Goal: Communication & Community: Ask a question

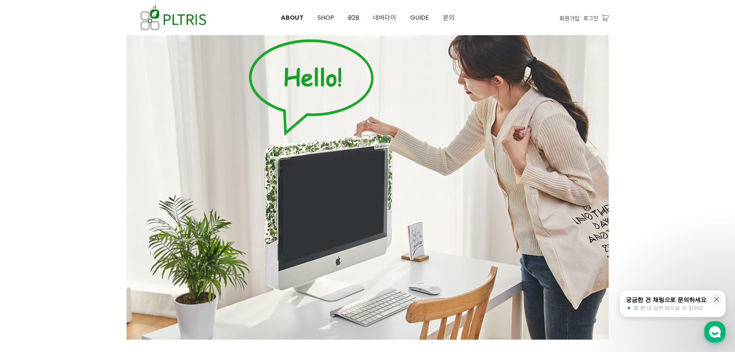
click at [710, 150] on div at bounding box center [367, 310] width 735 height 597
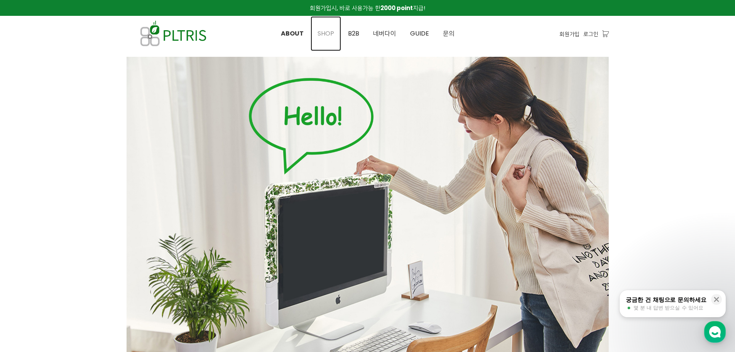
click at [327, 33] on span "SHOP" at bounding box center [326, 33] width 17 height 9
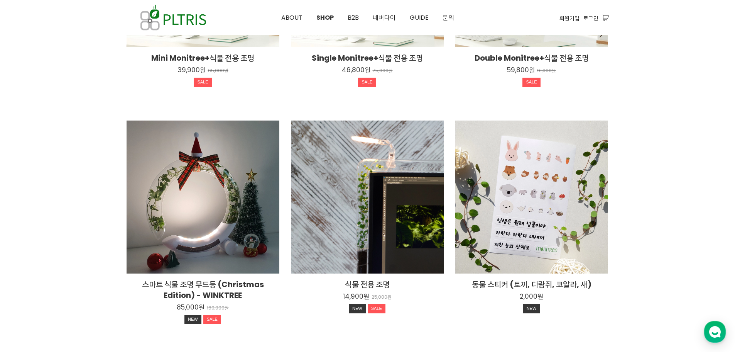
scroll to position [309, 0]
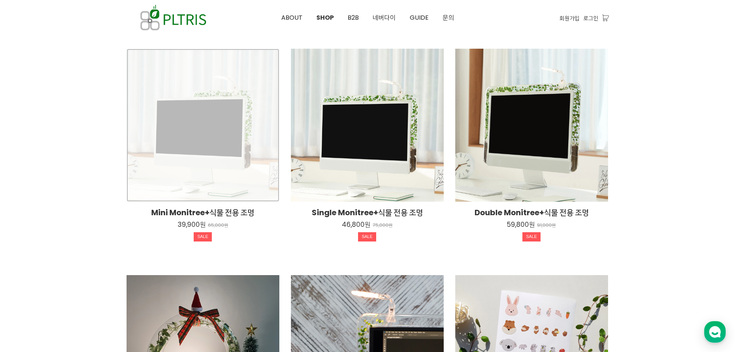
click at [186, 160] on div "Mini Monitree+식물 전용 조명 39,900원 65,000원 SALE" at bounding box center [203, 125] width 153 height 153
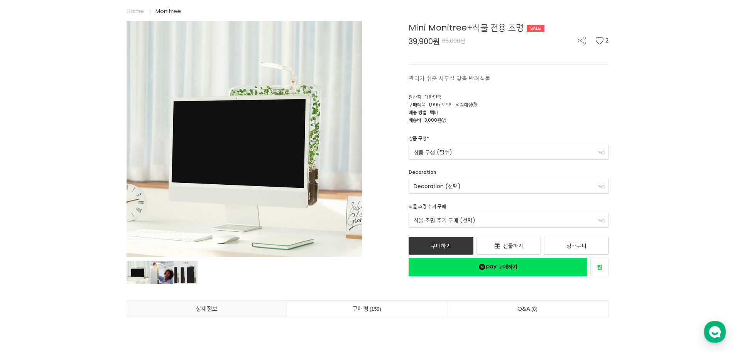
scroll to position [25, 0]
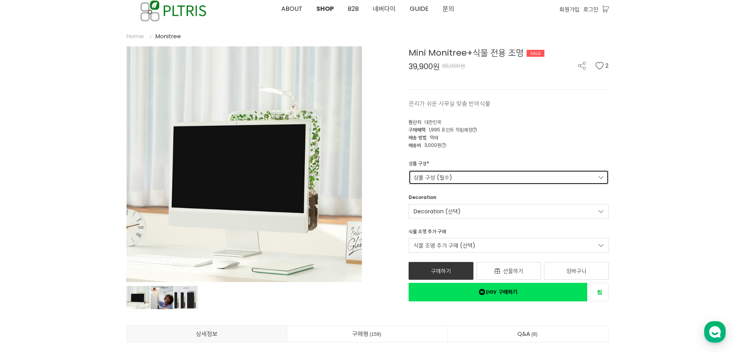
click at [438, 178] on link "상품 구성 (필수)" at bounding box center [509, 177] width 200 height 15
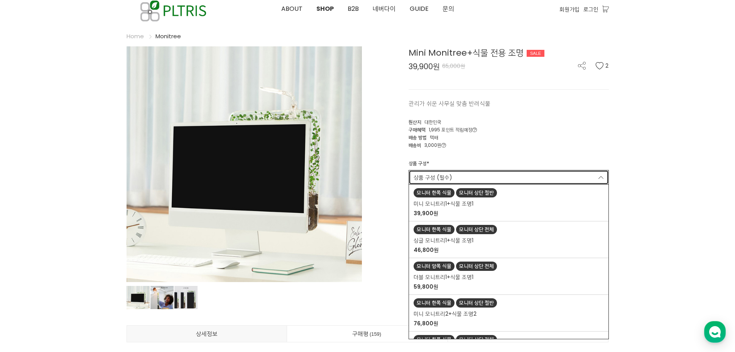
scroll to position [63, 0]
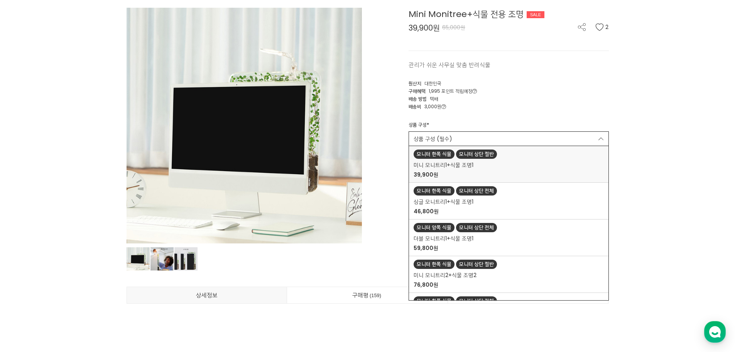
click at [523, 154] on div "모니터 한쪽 식물 모니터 상단 절반" at bounding box center [509, 153] width 190 height 9
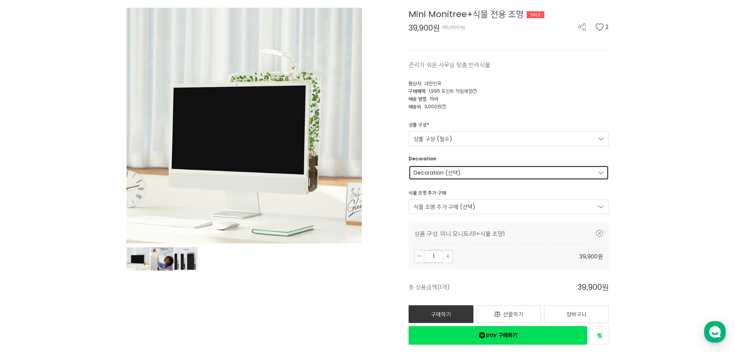
click at [539, 174] on link "Decoration (선택)" at bounding box center [509, 172] width 200 height 15
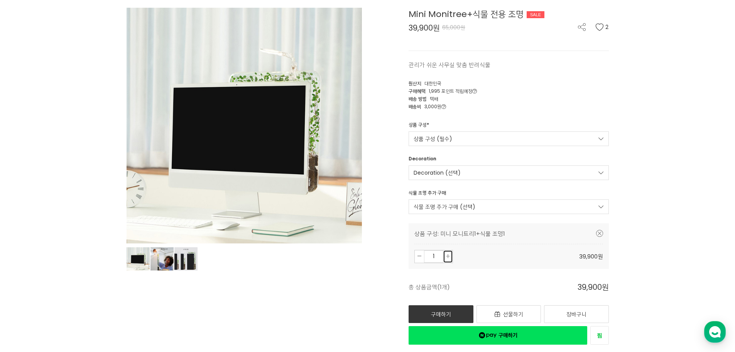
click at [447, 257] on icon at bounding box center [448, 256] width 4 height 4
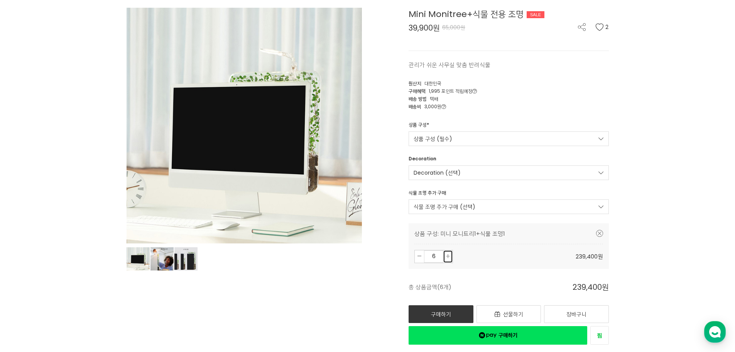
click at [447, 257] on icon at bounding box center [448, 256] width 4 height 4
click at [421, 258] on icon at bounding box center [420, 256] width 4 height 4
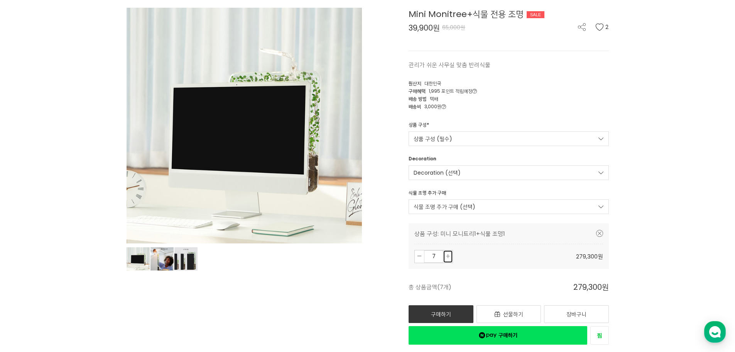
click at [445, 256] on link at bounding box center [447, 256] width 9 height 12
click at [446, 256] on icon at bounding box center [448, 256] width 4 height 4
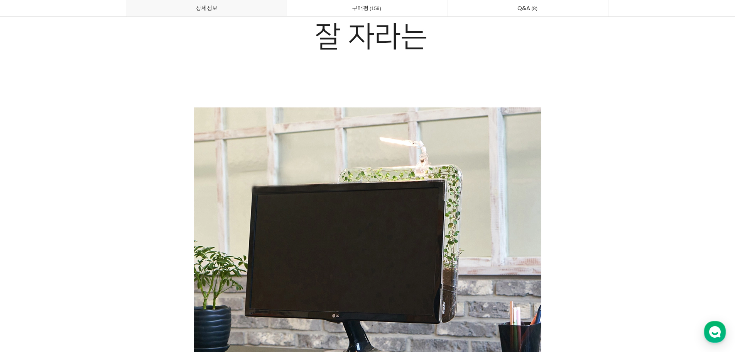
scroll to position [3251, 0]
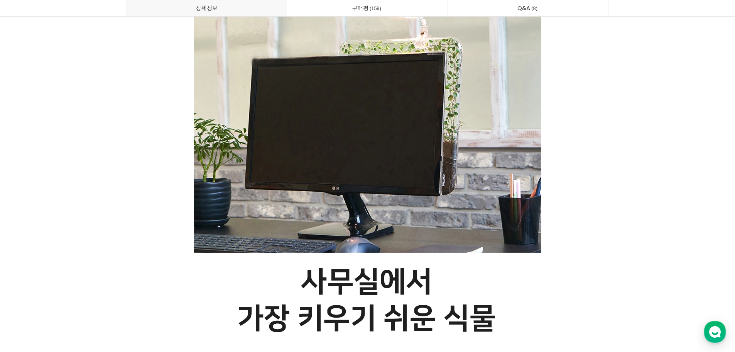
drag, startPoint x: 420, startPoint y: 84, endPoint x: 379, endPoint y: 144, distance: 72.9
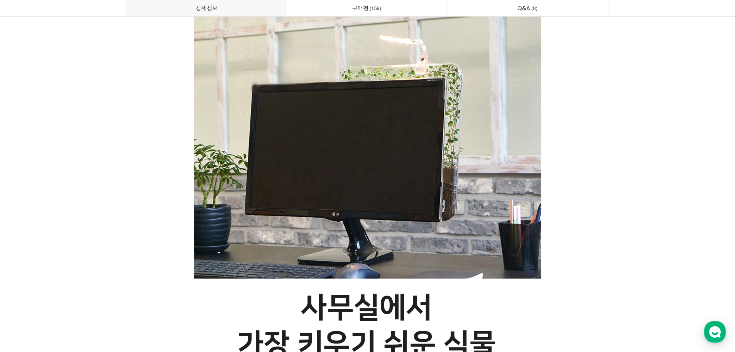
scroll to position [3213, 0]
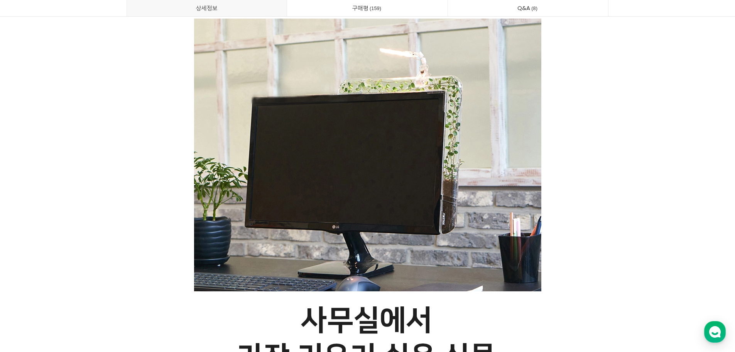
drag, startPoint x: 379, startPoint y: 144, endPoint x: 528, endPoint y: 96, distance: 156.7
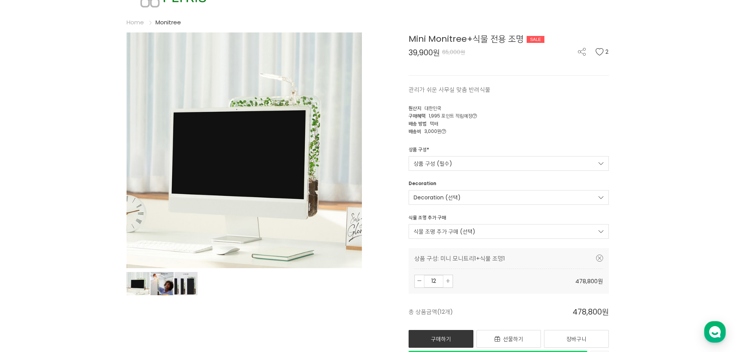
scroll to position [0, 0]
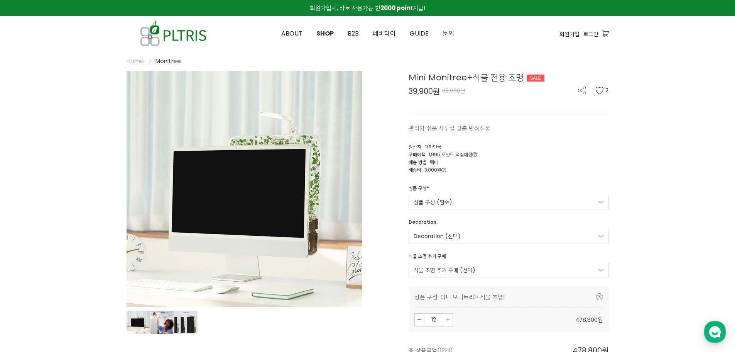
click at [564, 147] on div "원산지 대한민국" at bounding box center [509, 146] width 200 height 8
click at [355, 30] on span "B2B" at bounding box center [353, 33] width 11 height 9
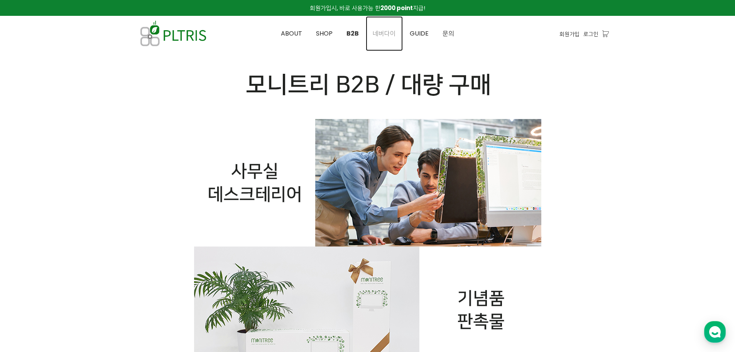
click at [395, 32] on span "네버다이" at bounding box center [384, 33] width 23 height 9
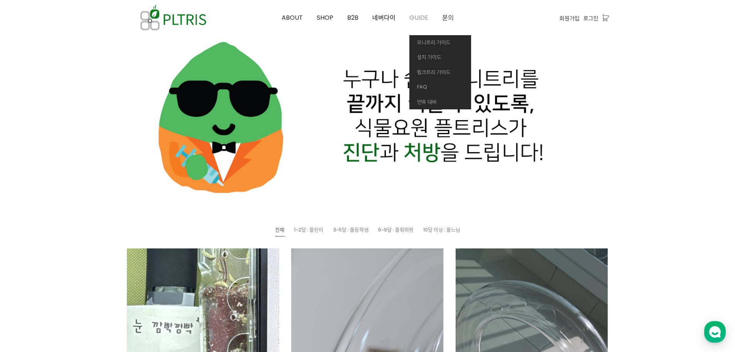
scroll to position [39, 0]
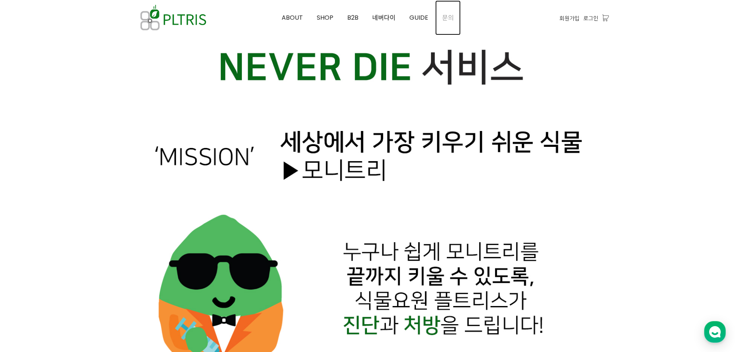
click at [449, 15] on span "문의" at bounding box center [448, 17] width 12 height 9
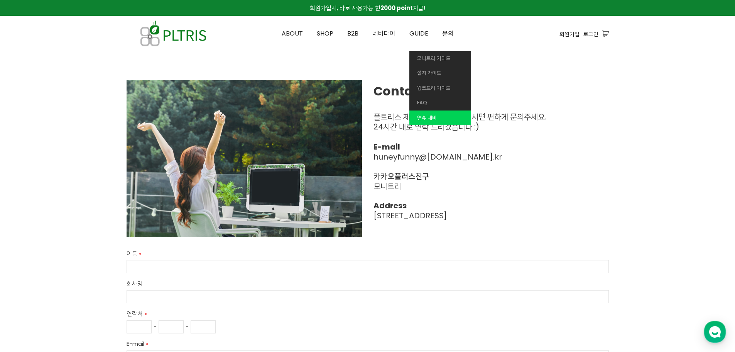
click at [435, 116] on span "연휴 대비" at bounding box center [427, 117] width 20 height 7
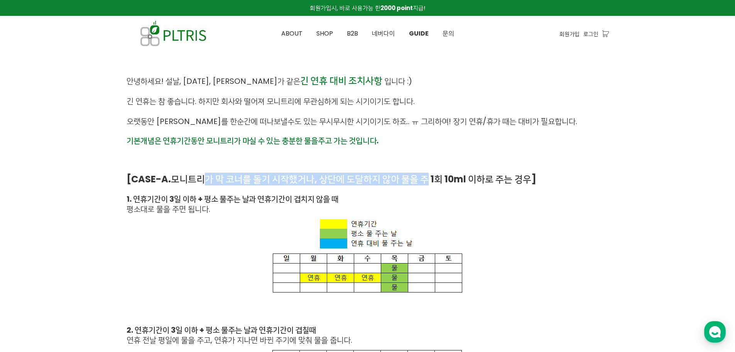
drag, startPoint x: 203, startPoint y: 180, endPoint x: 426, endPoint y: 180, distance: 223.4
click at [426, 180] on strong "모니트리가 막 코너를 돌기 시작했거나, 상단에 도달하지 않아 물을 주 1회 10ml 이하로 주는 경우]" at bounding box center [353, 178] width 365 height 13
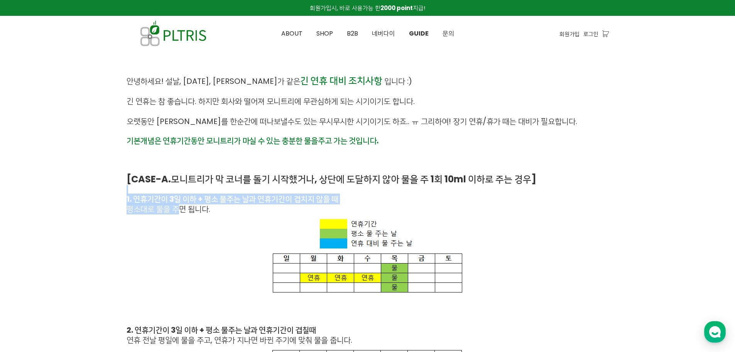
drag, startPoint x: 191, startPoint y: 190, endPoint x: 179, endPoint y: 214, distance: 26.9
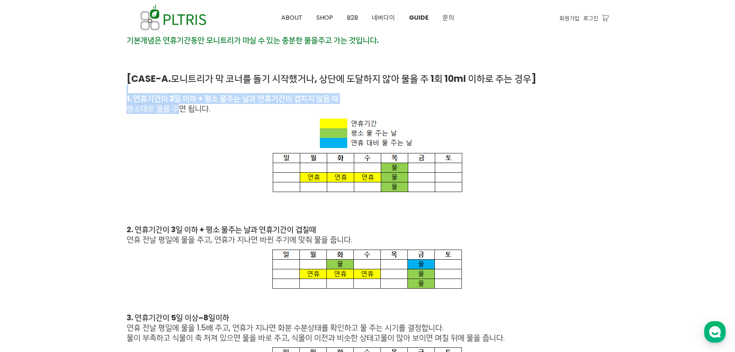
scroll to position [116, 0]
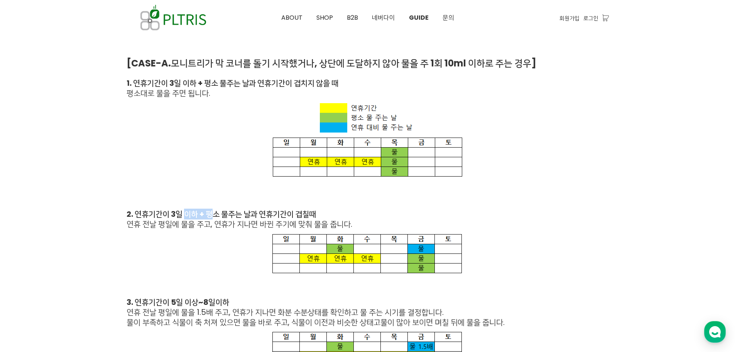
drag, startPoint x: 188, startPoint y: 211, endPoint x: 217, endPoint y: 211, distance: 29.3
click at [217, 211] on strong "2. 연휴기간이 3일 이하 + 평소 물주는 날과 연휴기간이 겹칠때" at bounding box center [221, 213] width 189 height 11
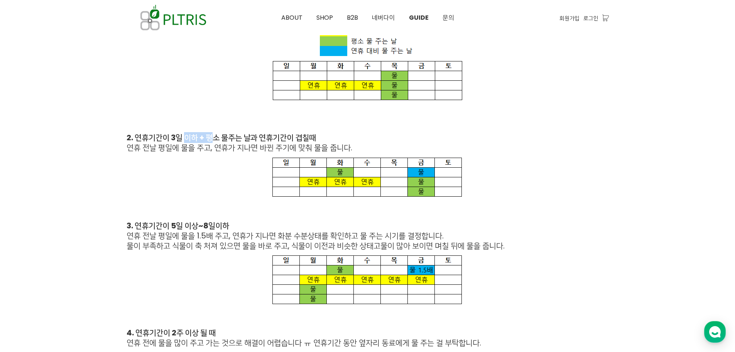
scroll to position [193, 0]
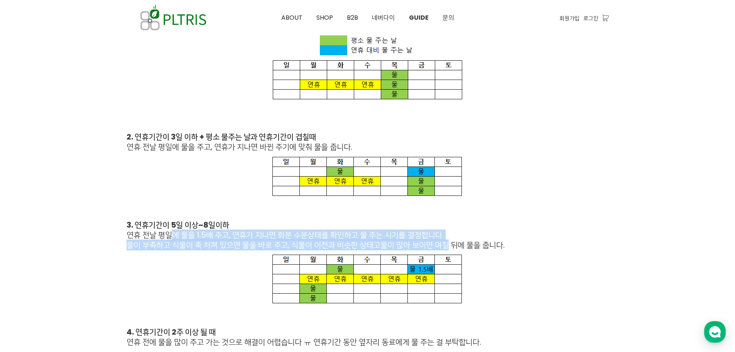
drag, startPoint x: 172, startPoint y: 236, endPoint x: 454, endPoint y: 241, distance: 282.1
click at [454, 241] on div "안녕하세요! 설날, 추석, 장기휴가 같은 긴 연휴 대비 조치사항 입니다 :) 긴 연휴는 참 좋습니다. 하지만 회사와 떨어져 모니트리에 무관심하…" at bounding box center [368, 280] width 482 height 833
click at [454, 241] on span "물이 많아 보이면 며칠 뒤에 물을 줍니다." at bounding box center [442, 244] width 124 height 11
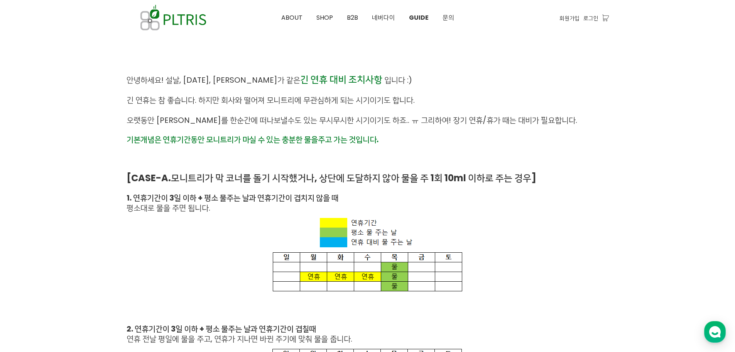
scroll to position [0, 0]
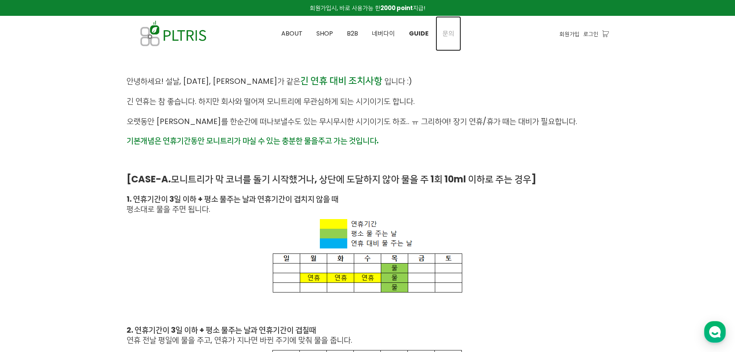
click at [443, 33] on span "문의" at bounding box center [449, 33] width 12 height 9
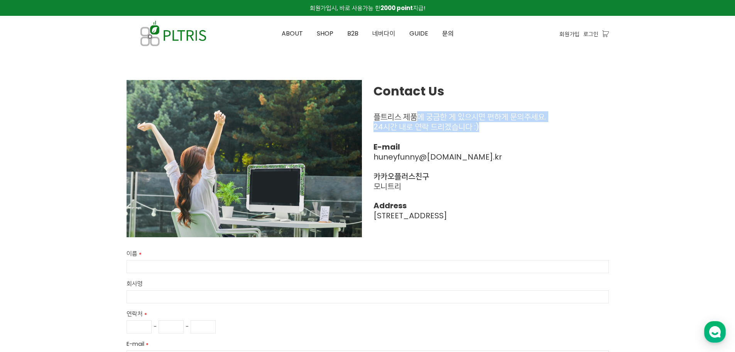
drag, startPoint x: 418, startPoint y: 116, endPoint x: 419, endPoint y: 137, distance: 20.9
click at [419, 137] on div "Contact Us 플트리스 제품에 궁금한 게 있으시면 편하게 문의주세요. 24시간 내로 연락 드리겠습니다 :) E-mail huneyfunn…" at bounding box center [491, 155] width 235 height 150
click at [442, 129] on span "24시간 내로 연락 드리겠습니다 :)" at bounding box center [427, 126] width 106 height 11
click at [462, 156] on span "huneyfunny@ pltris.co .kr" at bounding box center [438, 156] width 129 height 11
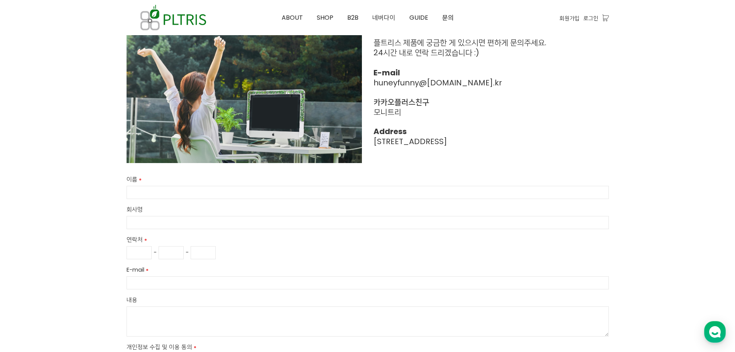
scroll to position [77, 0]
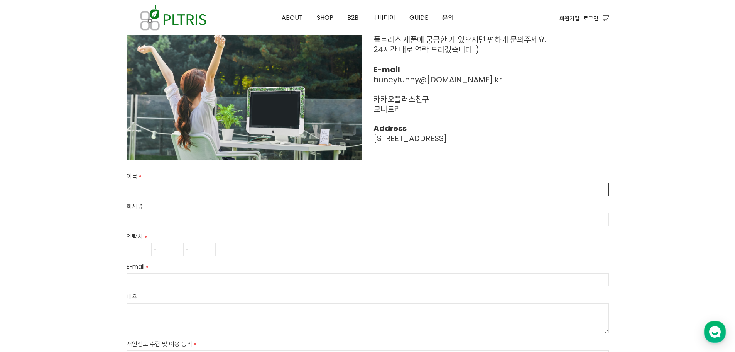
click at [350, 194] on input "이름" at bounding box center [368, 189] width 482 height 13
click at [232, 184] on input "이름" at bounding box center [368, 189] width 482 height 13
type input "박도은"
type input "화성도시공사"
type input "031"
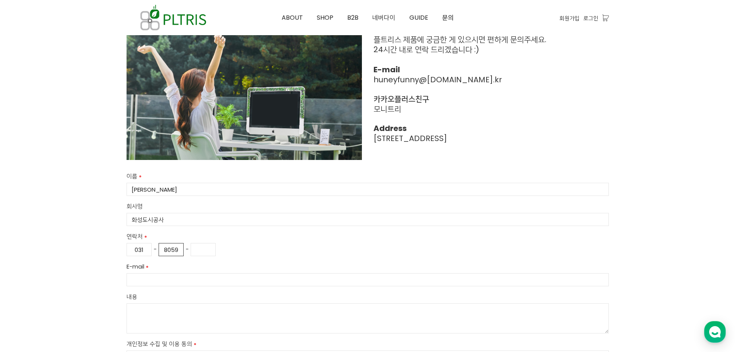
type input "8059"
type input "6964"
type input "ㅔ"
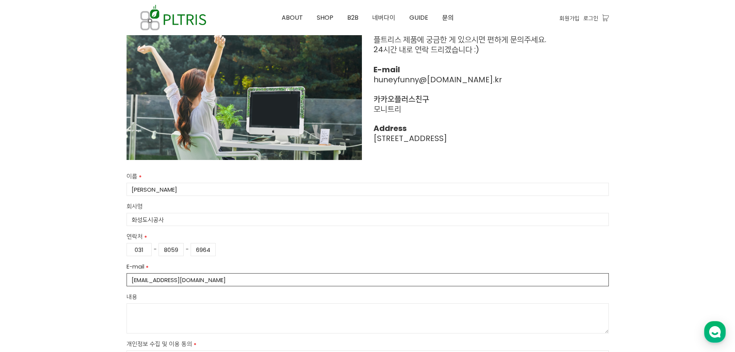
type input "pde5999@hu.or.kr"
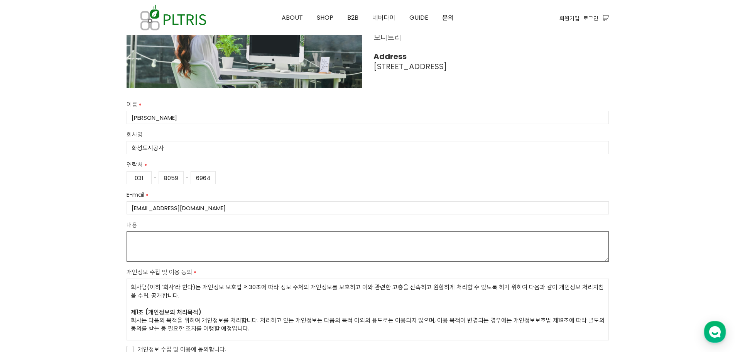
scroll to position [193, 0]
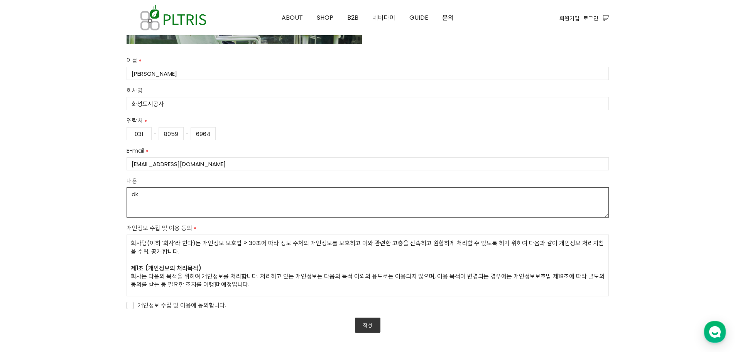
type textarea "d"
click at [303, 206] on textarea "안녕하세요. 화성도시공사 교통기획부 박도은 주임입니다." at bounding box center [368, 202] width 482 height 30
click at [303, 209] on textarea "안녕하세요. 화성도시공사 교통기획부 박도은 주임입니다." at bounding box center [368, 202] width 482 height 30
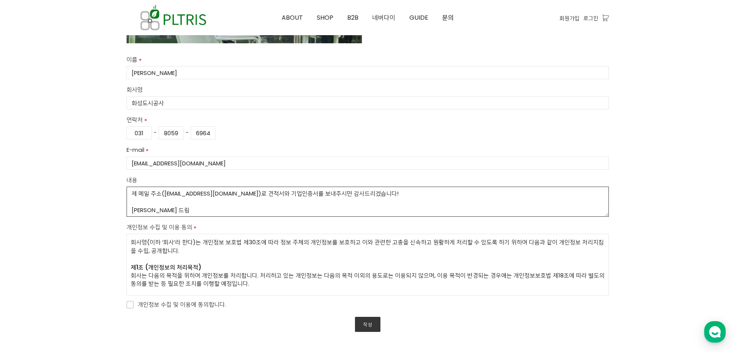
scroll to position [232, 0]
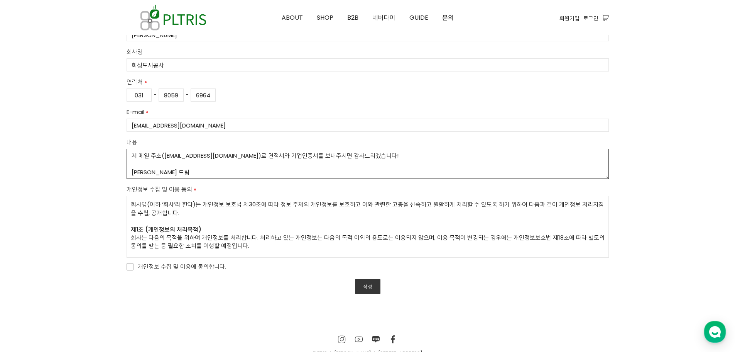
type textarea "안녕하세요. 화성도시공사 교통기획부 박도은 주임입니다. 미니 모니트리 세트 구성(39,900원) 17개 구매 시 견적을 받아보고 싶습니다. 제…"
click at [147, 267] on span "개인정보 수집 및 이용에 동의합니다." at bounding box center [177, 266] width 100 height 9
click at [124, 267] on input "개인정보 수집 및 이용에 동의합니다." at bounding box center [121, 265] width 5 height 5
checkbox input "true"
click at [365, 287] on link "작성" at bounding box center [367, 286] width 25 height 15
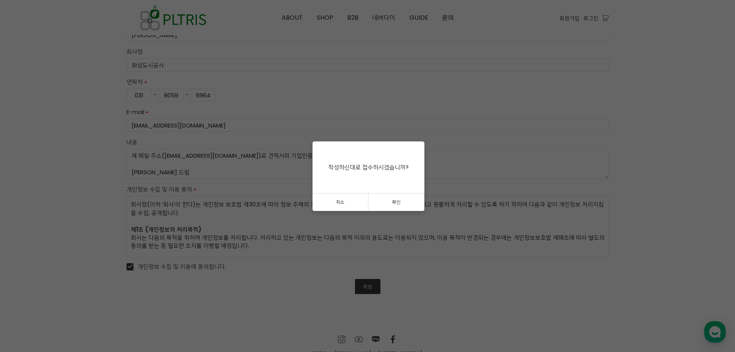
click at [391, 203] on link "확인" at bounding box center [397, 201] width 56 height 17
click at [360, 197] on link "확인" at bounding box center [369, 201] width 112 height 17
